Goal: Navigation & Orientation: Find specific page/section

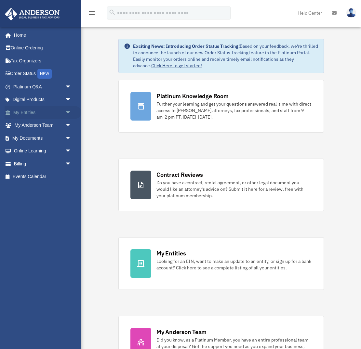
click at [69, 111] on span "arrow_drop_down" at bounding box center [71, 112] width 13 height 13
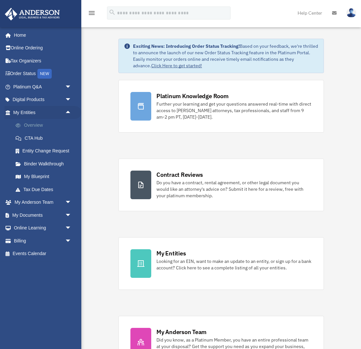
click at [34, 124] on link "Overview" at bounding box center [45, 125] width 72 height 13
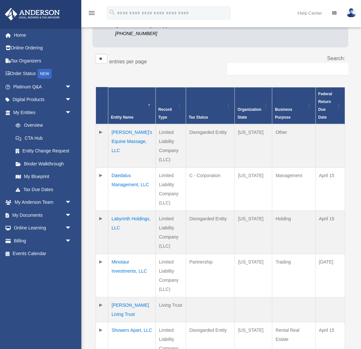
scroll to position [98, 0]
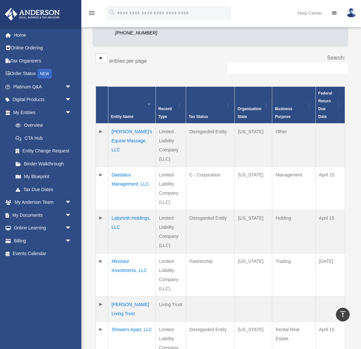
click at [118, 217] on td "Labyrinth Holdings, LLC" at bounding box center [131, 231] width 47 height 43
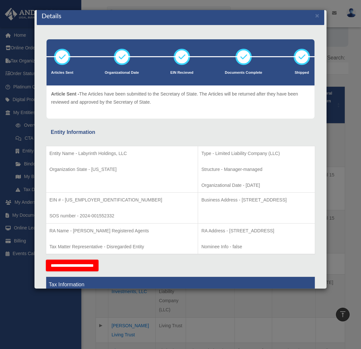
scroll to position [0, 0]
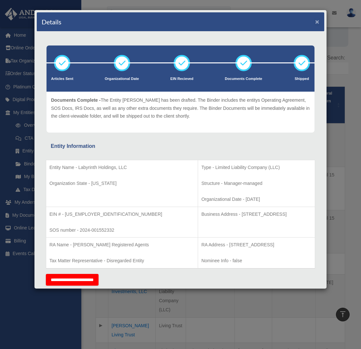
click at [315, 21] on button "×" at bounding box center [317, 21] width 4 height 7
